Goal: Find specific page/section: Find specific page/section

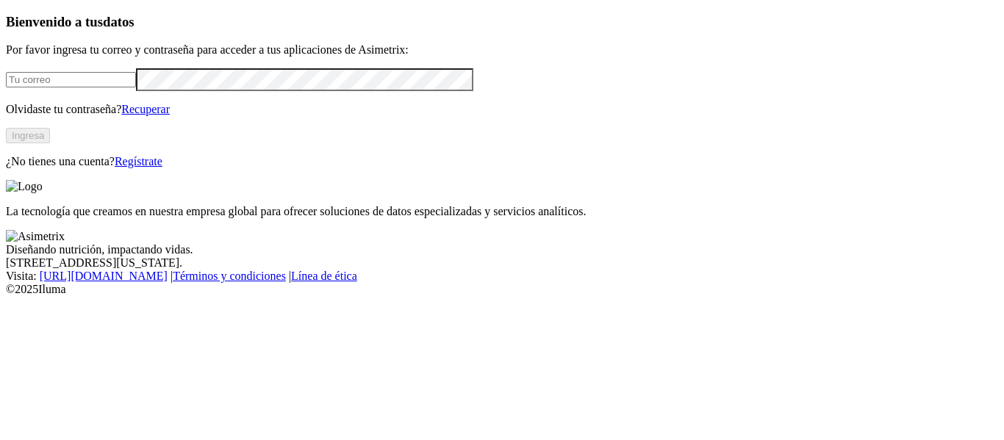
type input "[EMAIL_ADDRESS][DOMAIN_NAME]"
click at [50, 143] on button "Ingresa" at bounding box center [28, 135] width 44 height 15
